Goal: Transaction & Acquisition: Purchase product/service

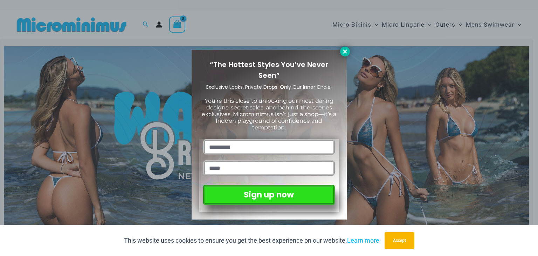
click at [343, 51] on icon at bounding box center [345, 51] width 6 height 6
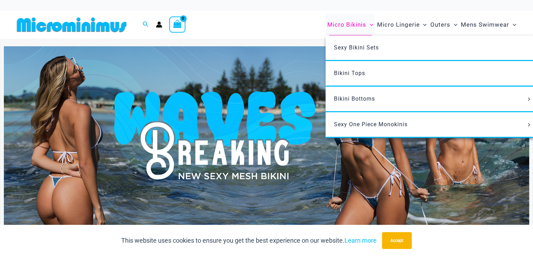
click at [357, 26] on span "Micro Bikinis" at bounding box center [346, 25] width 39 height 18
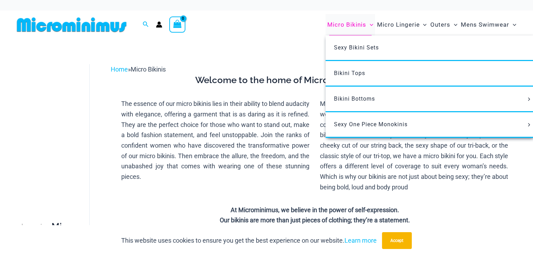
click at [371, 25] on icon "Menu Toggle" at bounding box center [372, 25] width 4 height 2
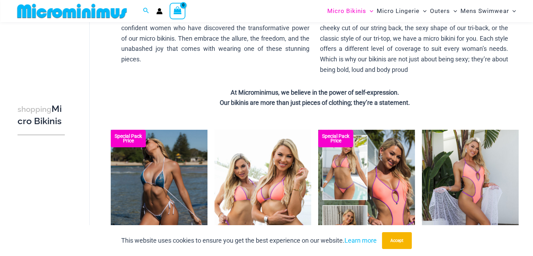
scroll to position [135, 0]
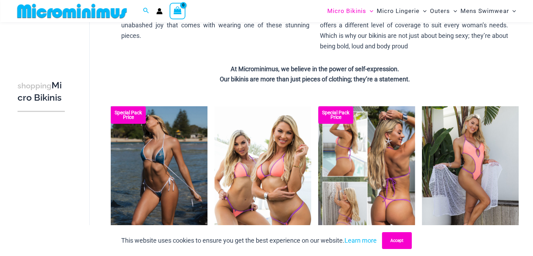
click at [397, 244] on button "Accept" at bounding box center [397, 240] width 30 height 17
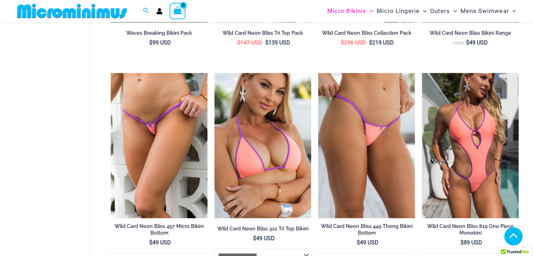
scroll to position [380, 0]
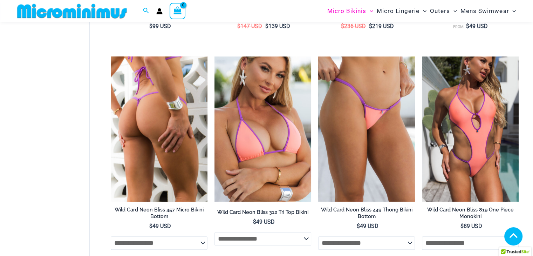
click at [159, 119] on img at bounding box center [159, 128] width 97 height 145
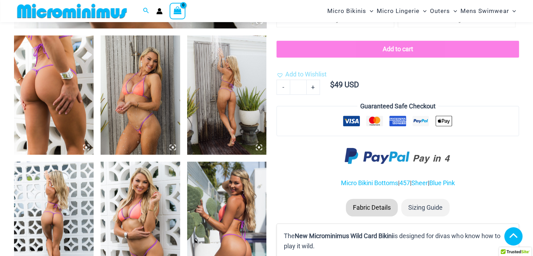
scroll to position [449, 0]
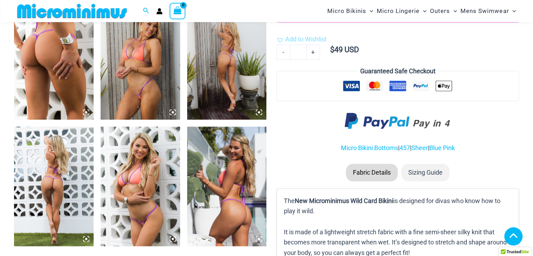
click at [62, 189] on img at bounding box center [54, 185] width 80 height 119
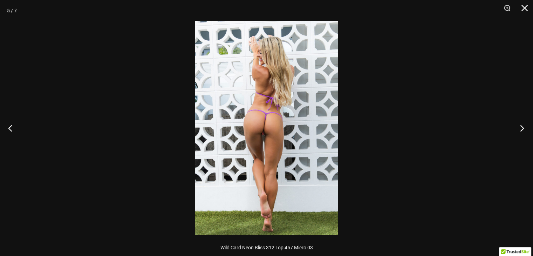
click at [522, 128] on button "Next" at bounding box center [520, 127] width 26 height 35
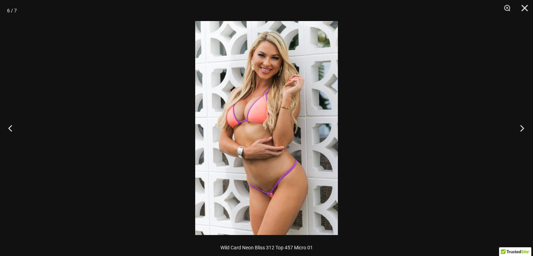
click at [522, 128] on button "Next" at bounding box center [520, 127] width 26 height 35
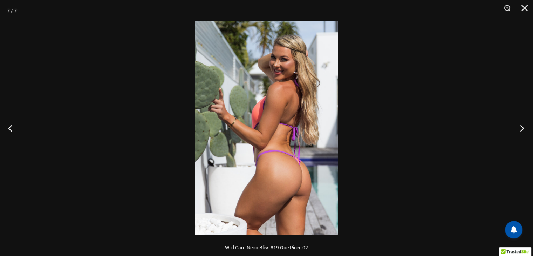
click at [522, 128] on button "Next" at bounding box center [520, 127] width 26 height 35
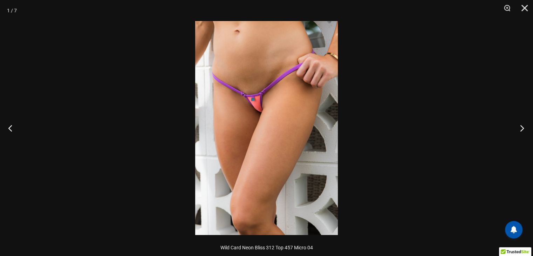
click at [522, 128] on button "Next" at bounding box center [520, 127] width 26 height 35
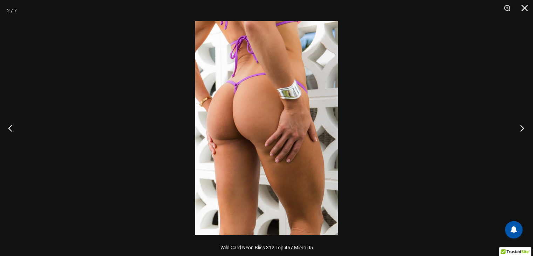
click at [522, 128] on button "Next" at bounding box center [520, 127] width 26 height 35
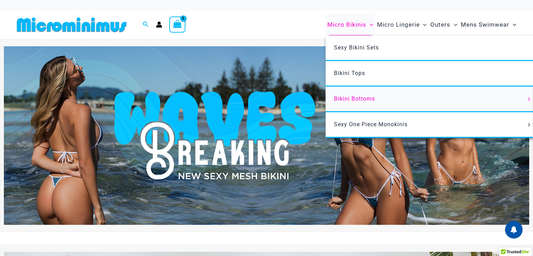
click at [364, 100] on span "Bikini Bottoms" at bounding box center [354, 98] width 41 height 7
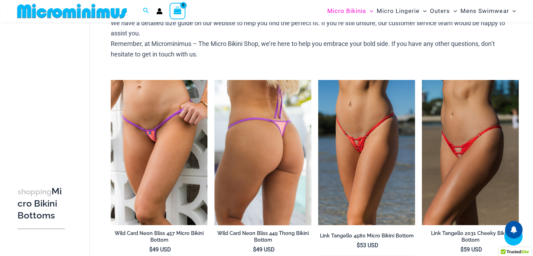
scroll to position [345, 0]
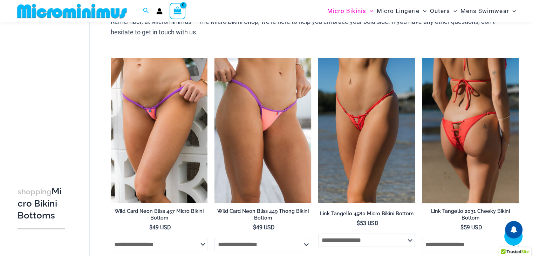
click at [472, 137] on img at bounding box center [470, 130] width 97 height 145
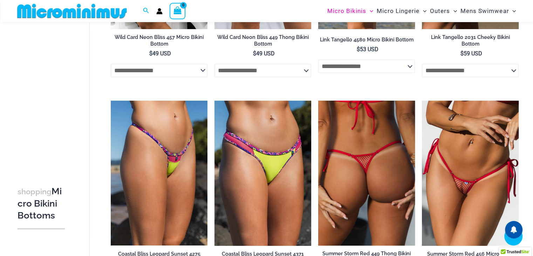
scroll to position [520, 0]
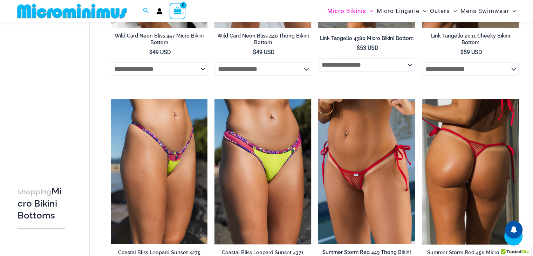
click at [501, 184] on img at bounding box center [470, 171] width 97 height 145
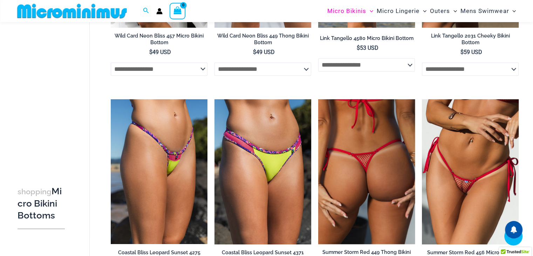
click at [380, 180] on img at bounding box center [366, 171] width 97 height 145
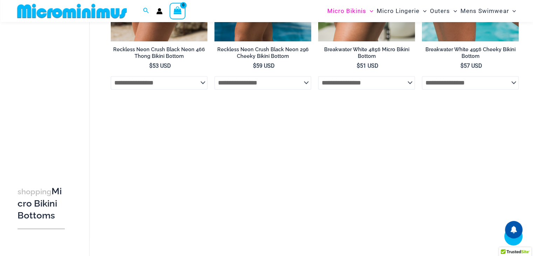
scroll to position [940, 0]
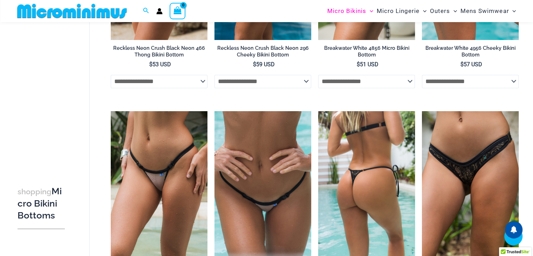
click at [383, 206] on img at bounding box center [366, 183] width 97 height 145
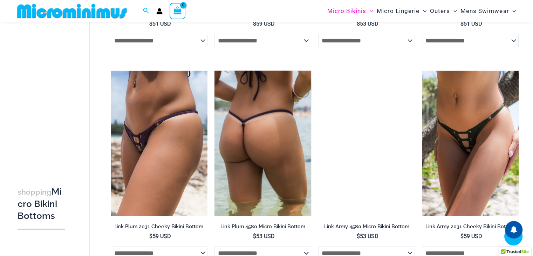
scroll to position [1638, 0]
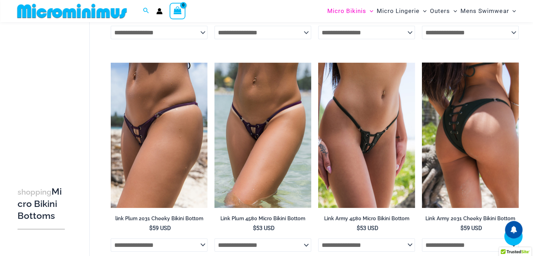
click at [474, 211] on li "**********" at bounding box center [470, 161] width 97 height 197
click at [488, 147] on img at bounding box center [470, 135] width 97 height 145
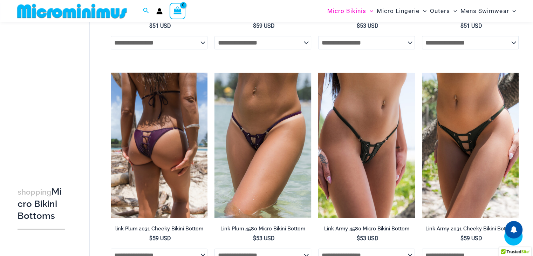
click at [161, 135] on img at bounding box center [159, 145] width 97 height 145
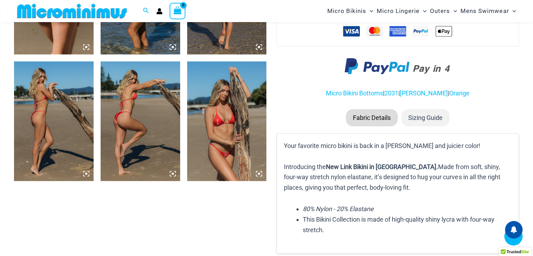
scroll to position [518, 0]
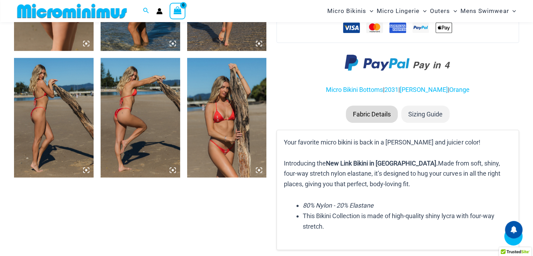
click at [234, 145] on img at bounding box center [227, 117] width 80 height 119
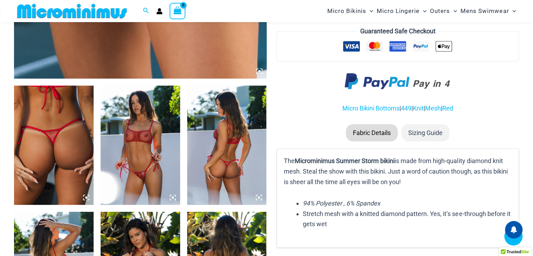
scroll to position [379, 0]
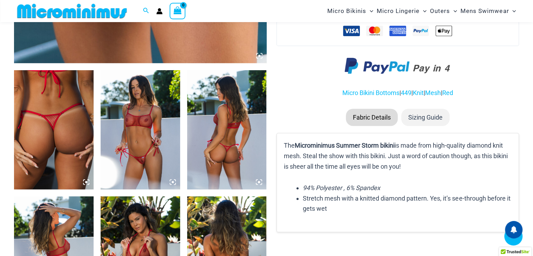
click at [155, 130] on img at bounding box center [141, 129] width 80 height 119
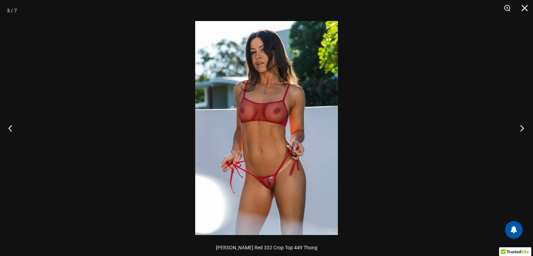
click at [522, 128] on button "Next" at bounding box center [520, 127] width 26 height 35
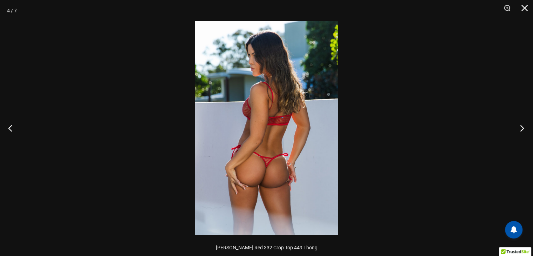
click at [522, 128] on button "Next" at bounding box center [520, 127] width 26 height 35
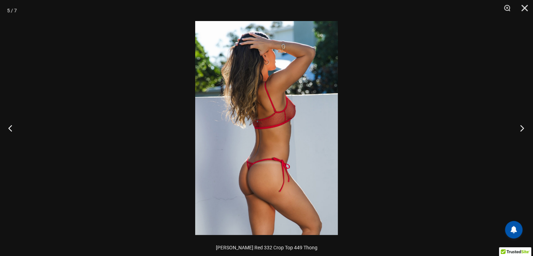
click at [522, 128] on button "Next" at bounding box center [520, 127] width 26 height 35
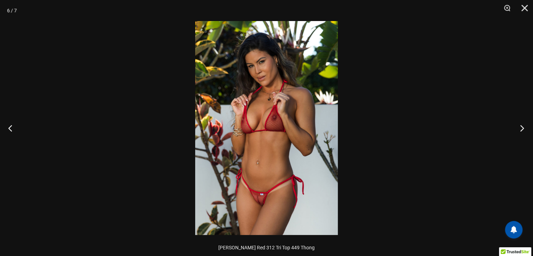
click at [522, 128] on button "Next" at bounding box center [520, 127] width 26 height 35
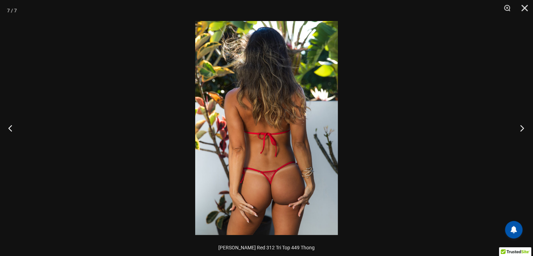
click at [523, 128] on button "Next" at bounding box center [520, 127] width 26 height 35
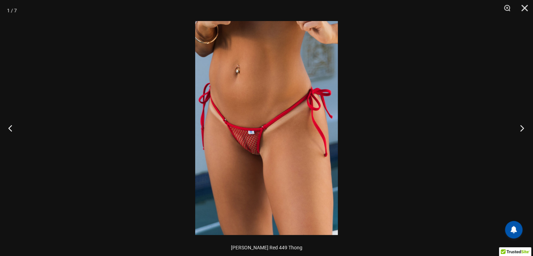
click at [523, 128] on button "Next" at bounding box center [520, 127] width 26 height 35
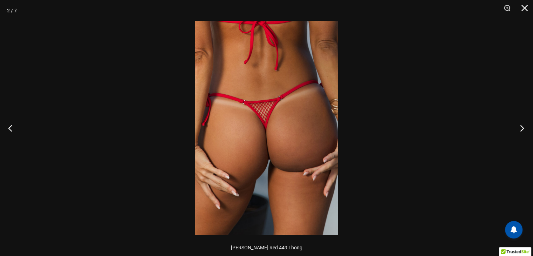
click at [523, 128] on button "Next" at bounding box center [520, 127] width 26 height 35
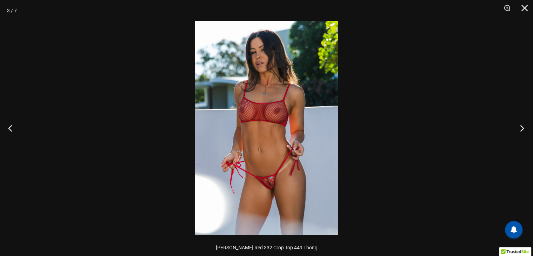
click at [523, 128] on button "Next" at bounding box center [520, 127] width 26 height 35
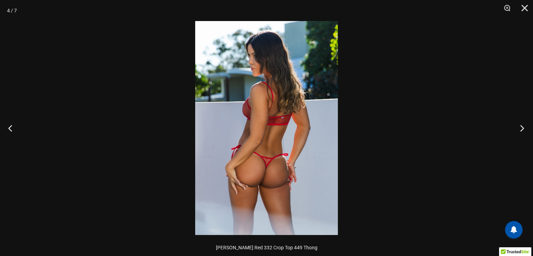
click at [523, 128] on button "Next" at bounding box center [520, 127] width 26 height 35
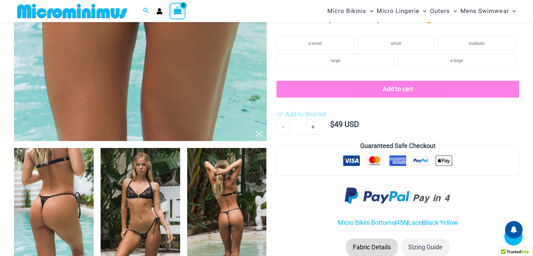
scroll to position [310, 0]
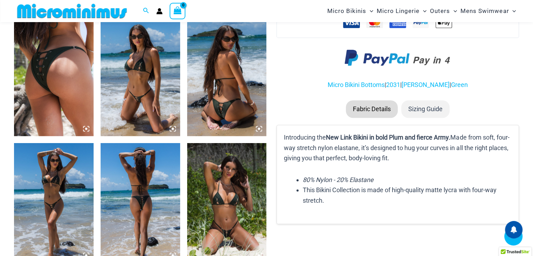
scroll to position [449, 0]
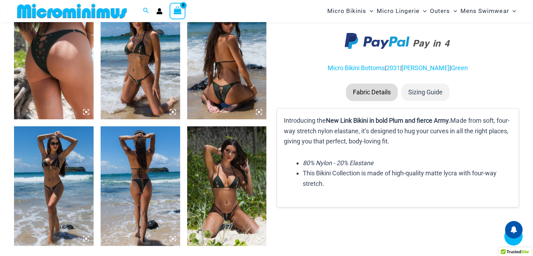
click at [236, 206] on img at bounding box center [227, 185] width 80 height 119
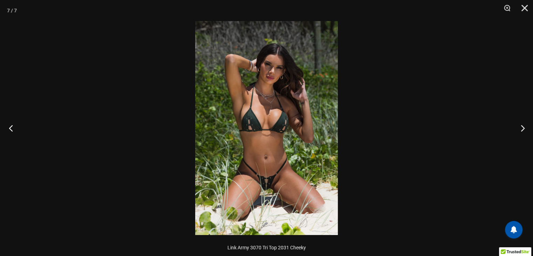
click at [8, 128] on button "Previous" at bounding box center [13, 127] width 26 height 35
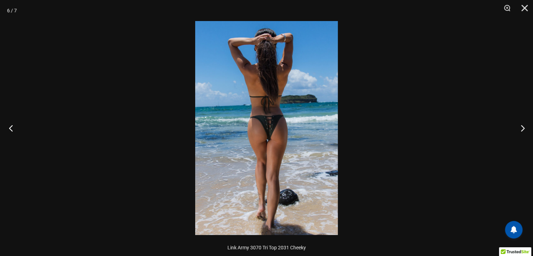
click at [8, 128] on button "Previous" at bounding box center [13, 127] width 26 height 35
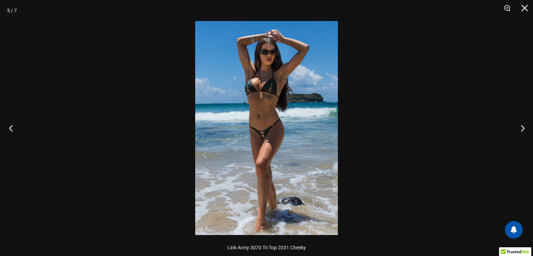
click at [8, 128] on button "Previous" at bounding box center [13, 127] width 26 height 35
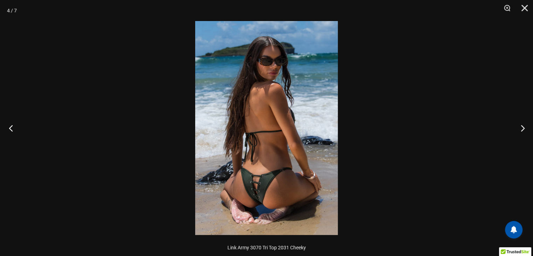
click at [8, 128] on button "Previous" at bounding box center [13, 127] width 26 height 35
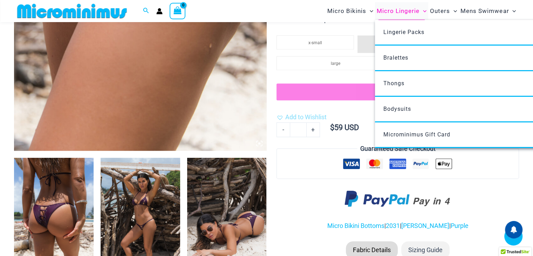
scroll to position [309, 0]
